Goal: Task Accomplishment & Management: Manage account settings

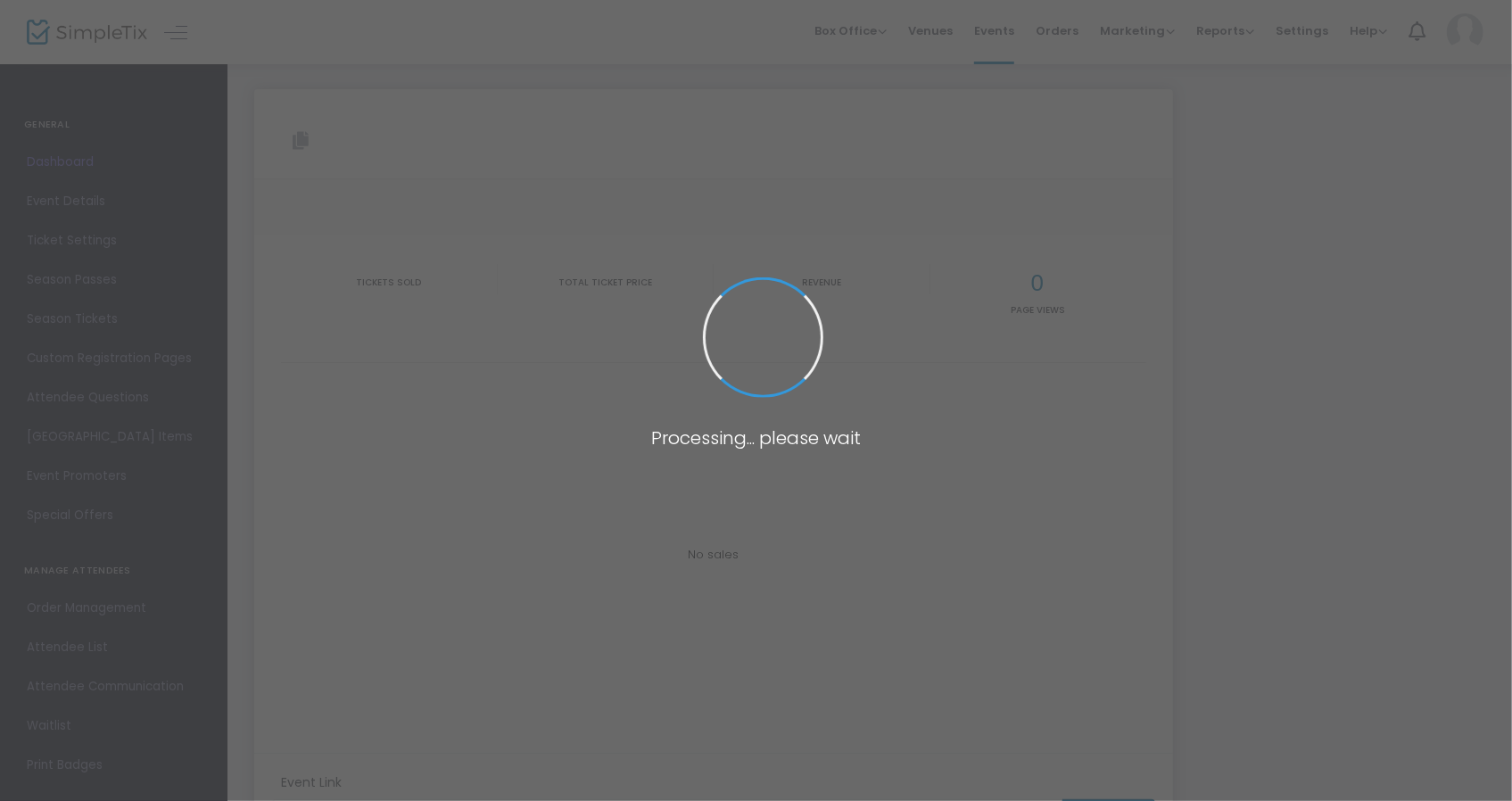
type input "[URL][DOMAIN_NAME][DATE]"
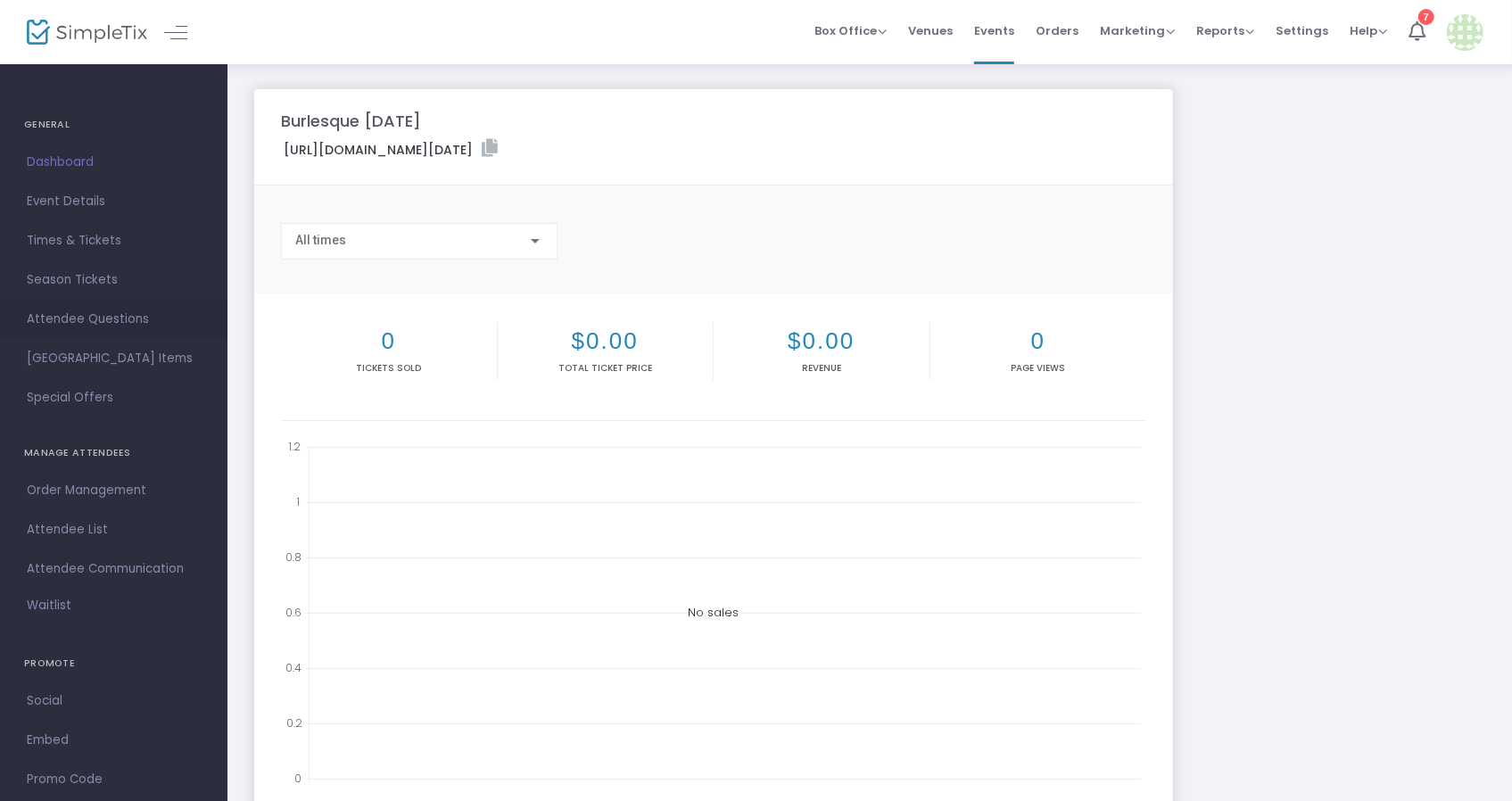
click at [178, 334] on link "Attendee Questions" at bounding box center [113, 319] width 227 height 40
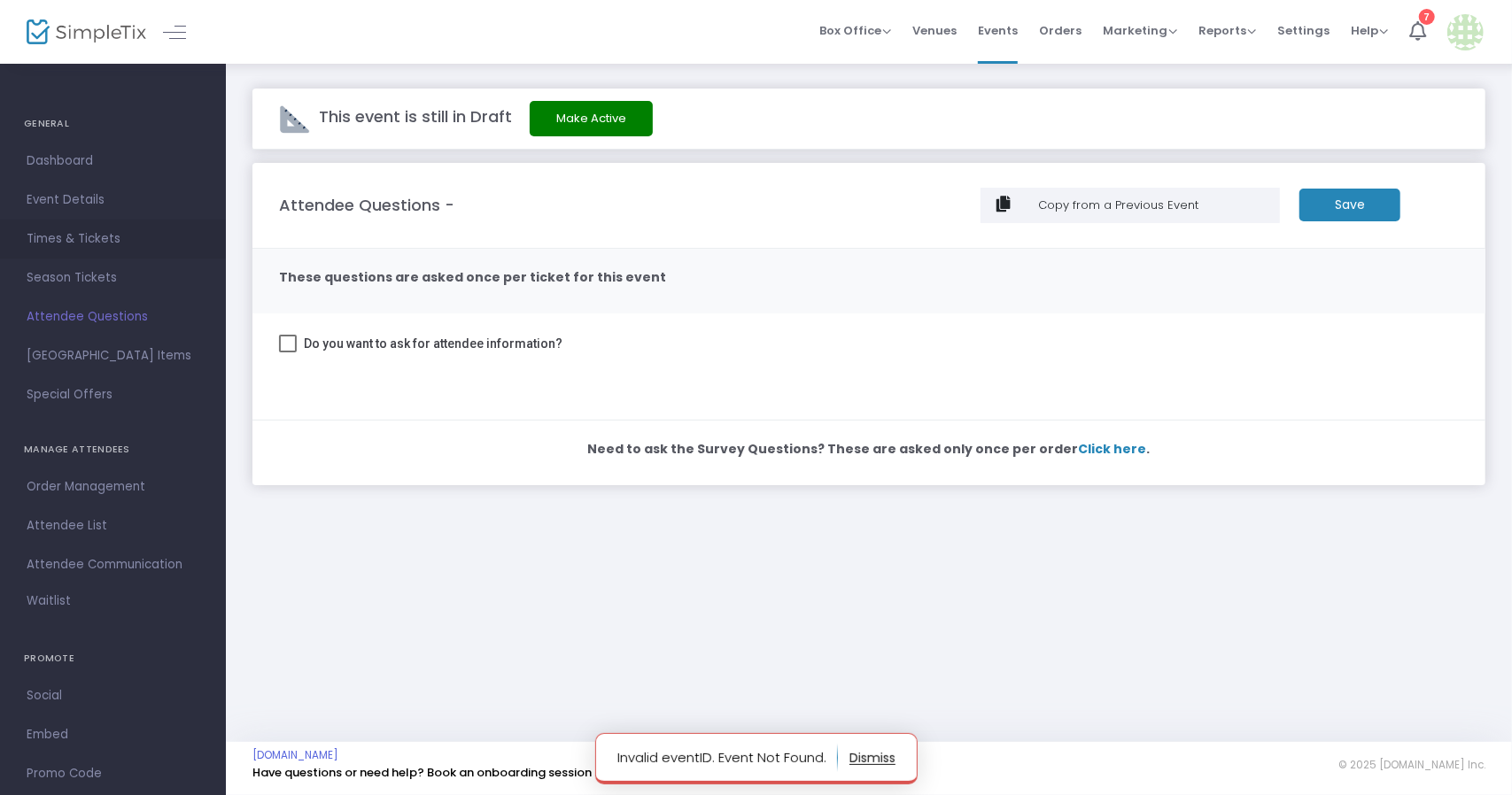
click at [81, 244] on span "Times & Tickets" at bounding box center [113, 239] width 173 height 23
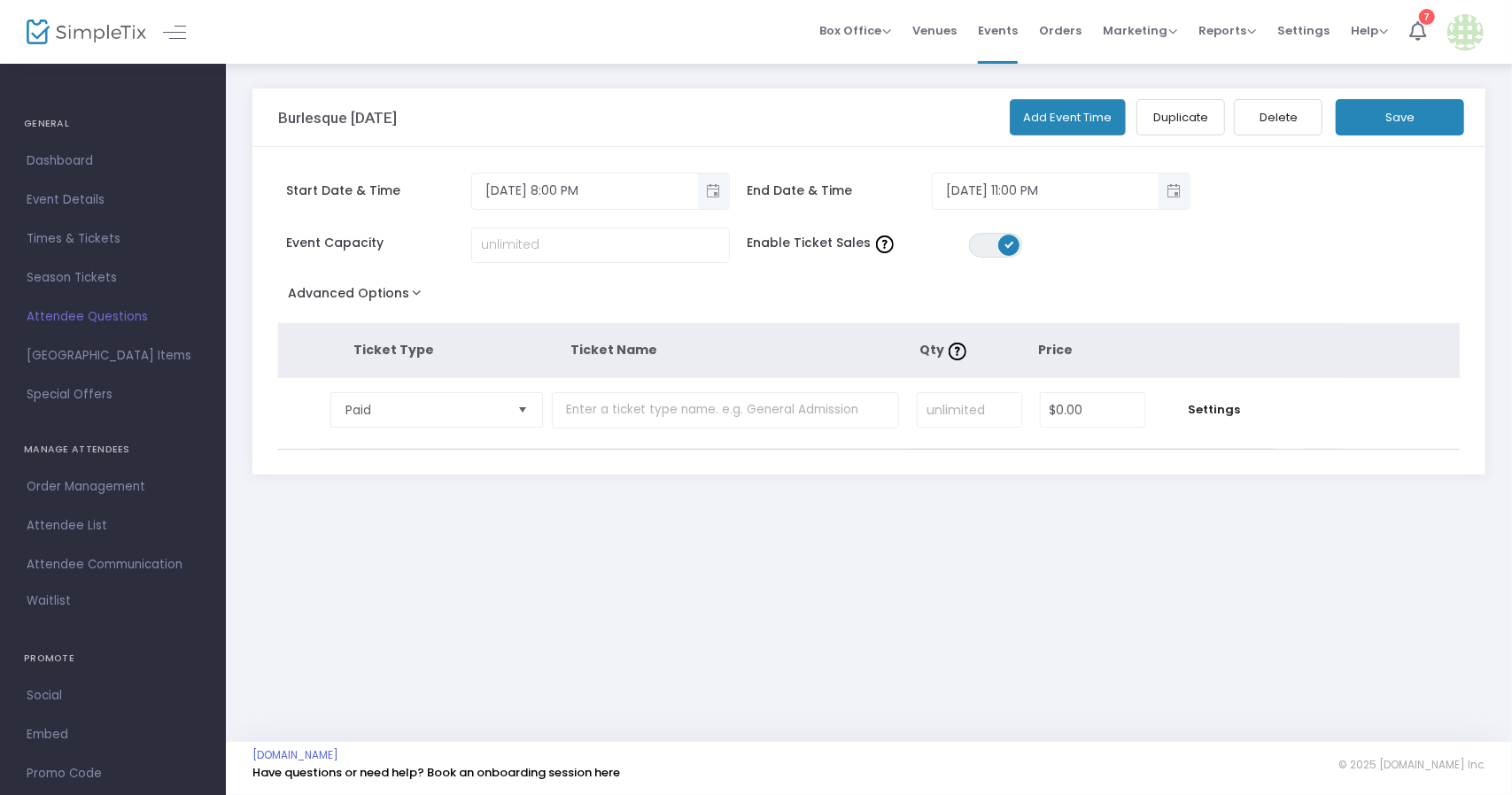
click at [662, 350] on th "Ticket Name" at bounding box center [744, 350] width 347 height 54
click at [1294, 113] on button "Delete" at bounding box center [1277, 117] width 88 height 37
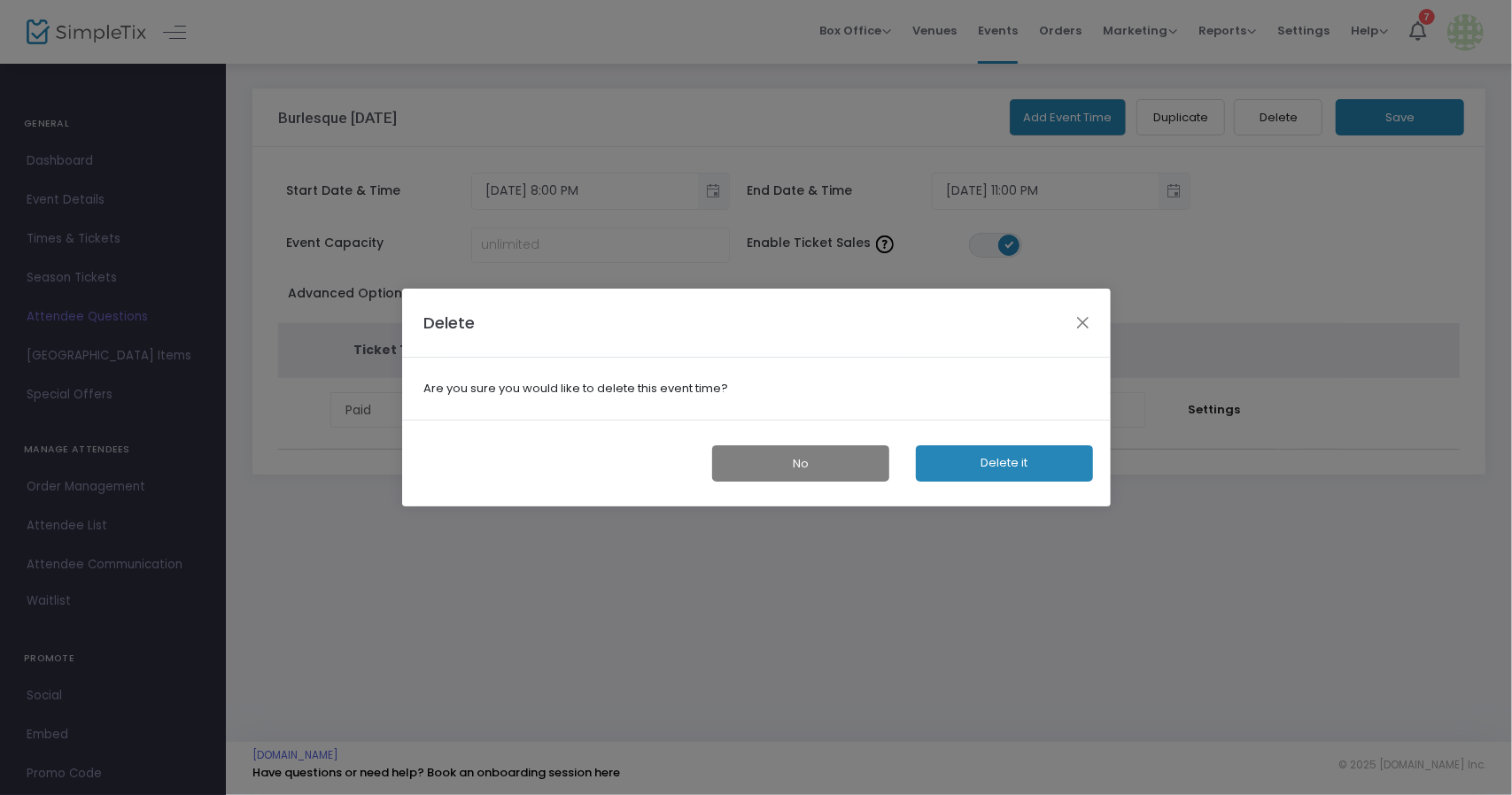
click at [1082, 455] on button "Delete it" at bounding box center [1004, 463] width 177 height 37
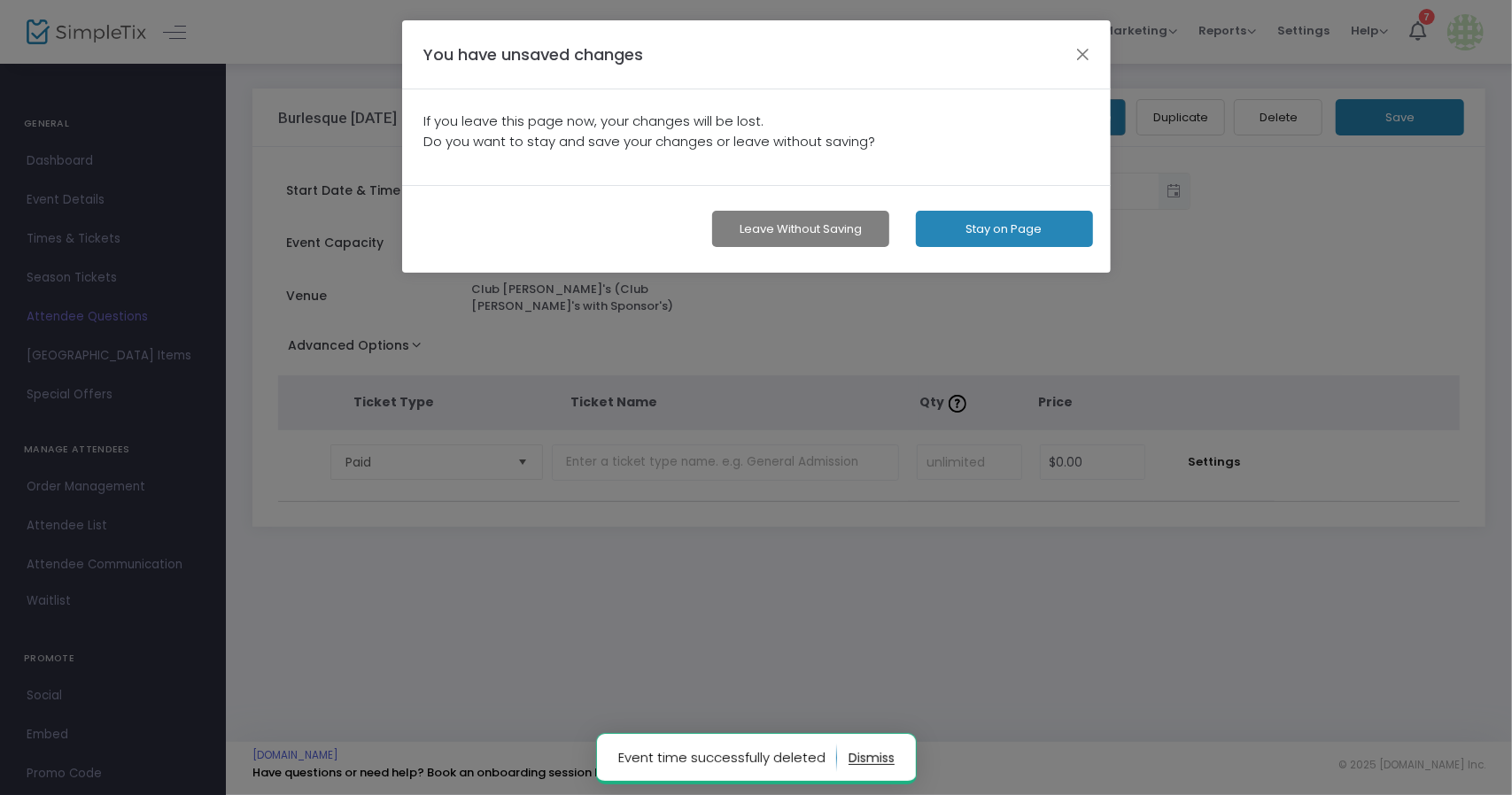
click at [815, 231] on button "Leave without Saving" at bounding box center [801, 228] width 177 height 37
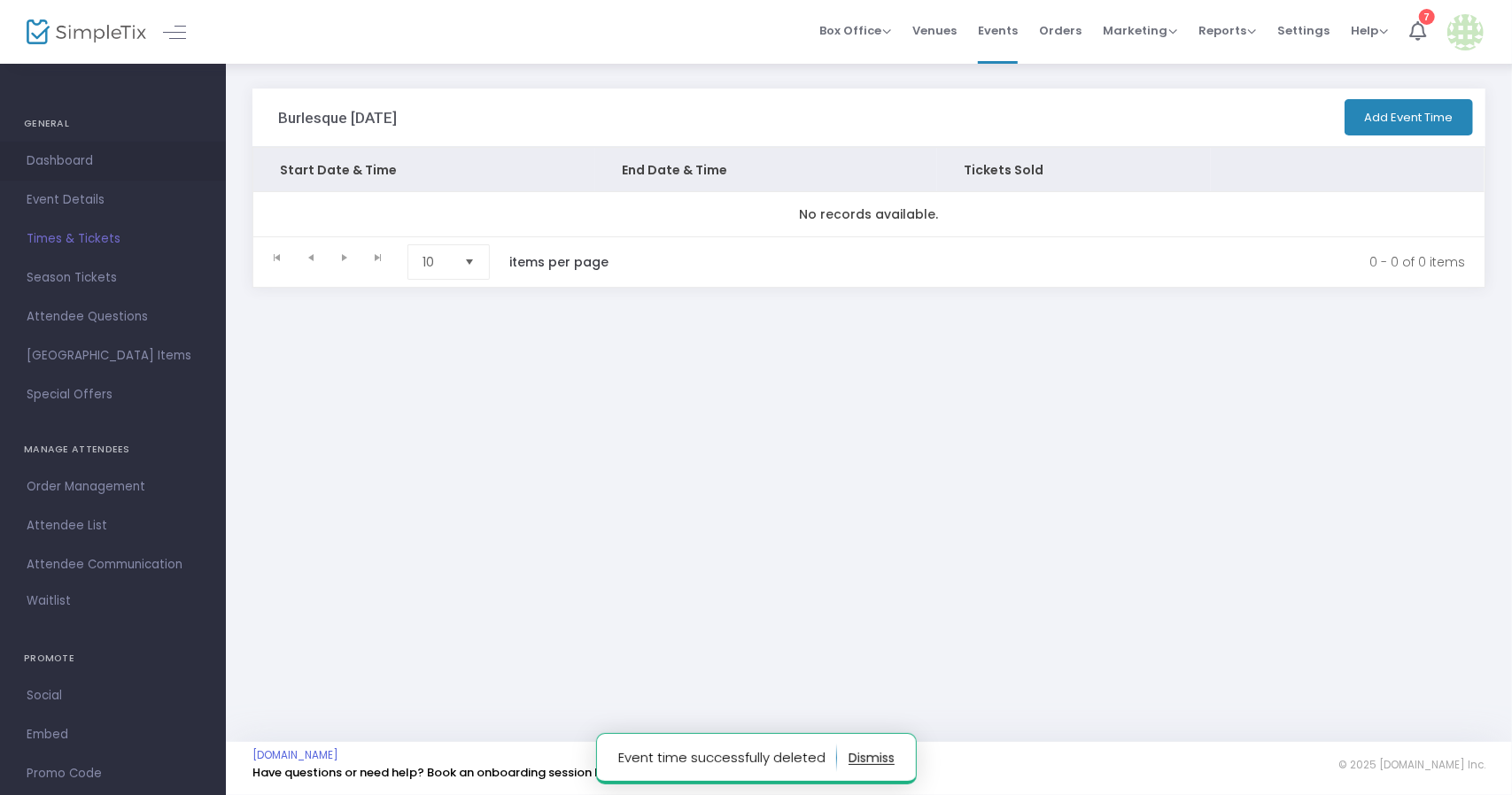
click at [79, 161] on span "Dashboard" at bounding box center [113, 161] width 173 height 23
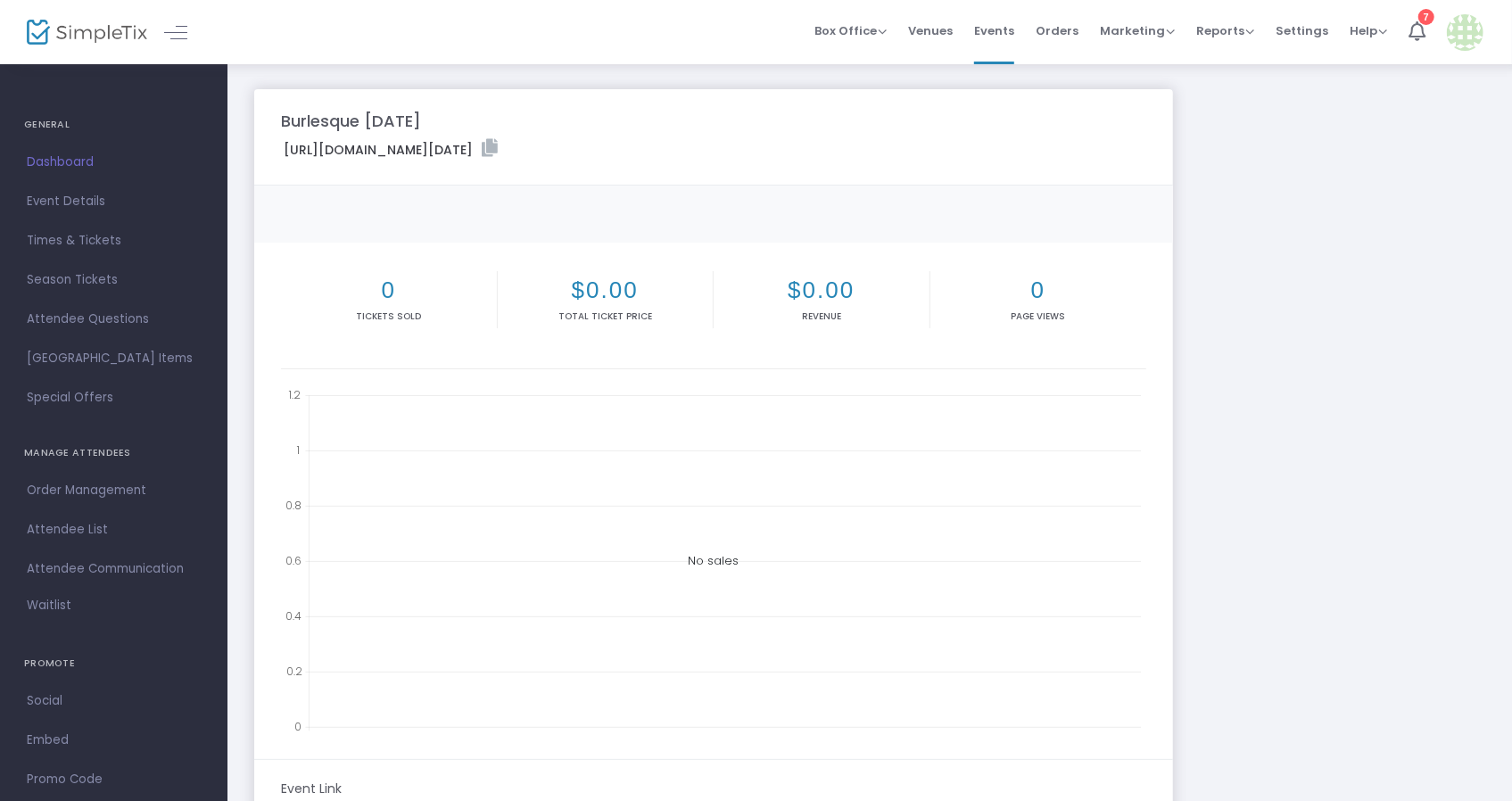
click at [49, 33] on img at bounding box center [87, 32] width 120 height 26
